Goal: Navigation & Orientation: Go to known website

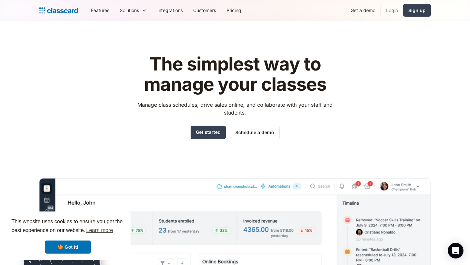
click at [396, 10] on link "Login" at bounding box center [392, 10] width 22 height 15
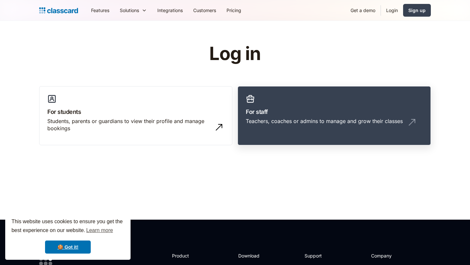
click at [307, 110] on h3 "For staff" at bounding box center [334, 111] width 177 height 9
